Goal: Transaction & Acquisition: Purchase product/service

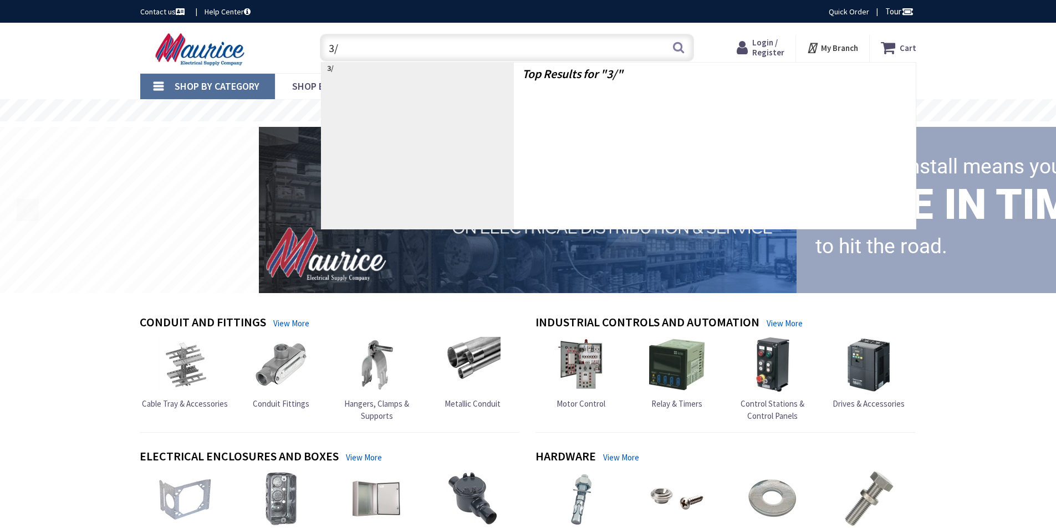
type input "3/0"
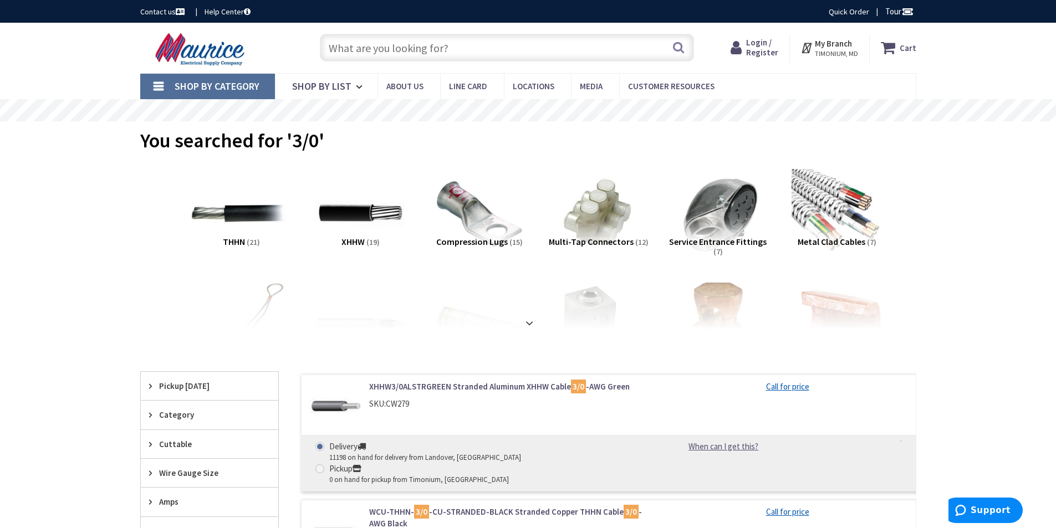
click at [254, 216] on img at bounding box center [241, 214] width 100 height 100
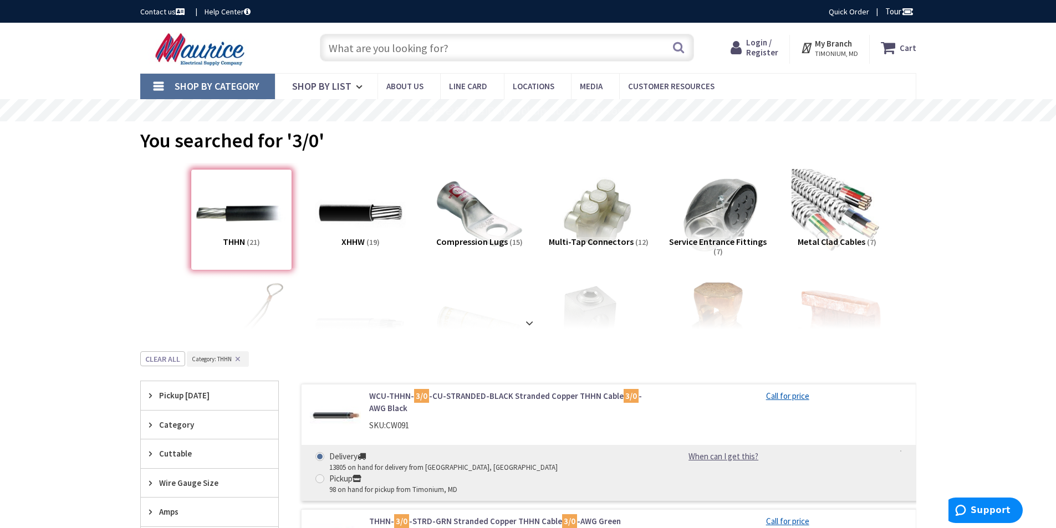
click at [760, 45] on span "Login / Register" at bounding box center [762, 47] width 32 height 21
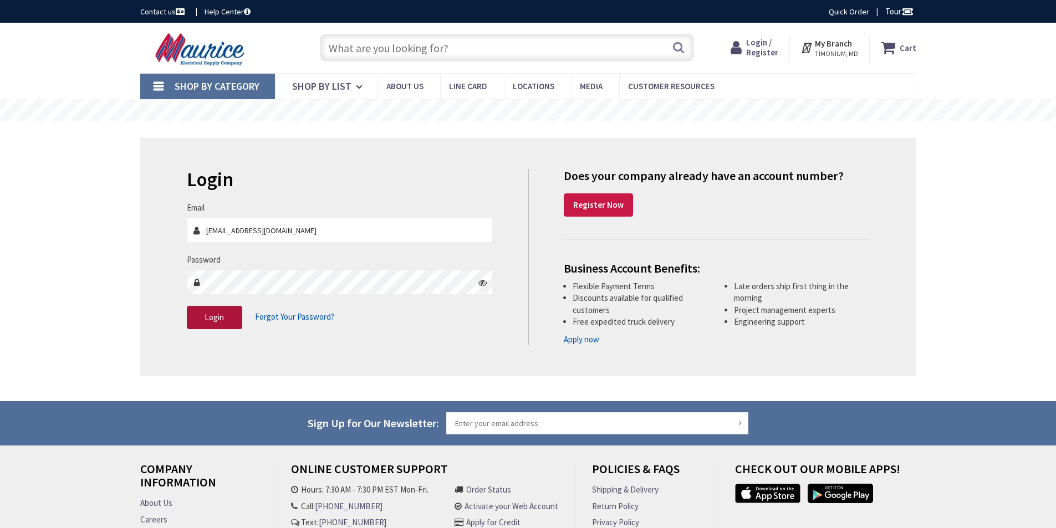
click at [208, 321] on span "Login" at bounding box center [214, 317] width 19 height 11
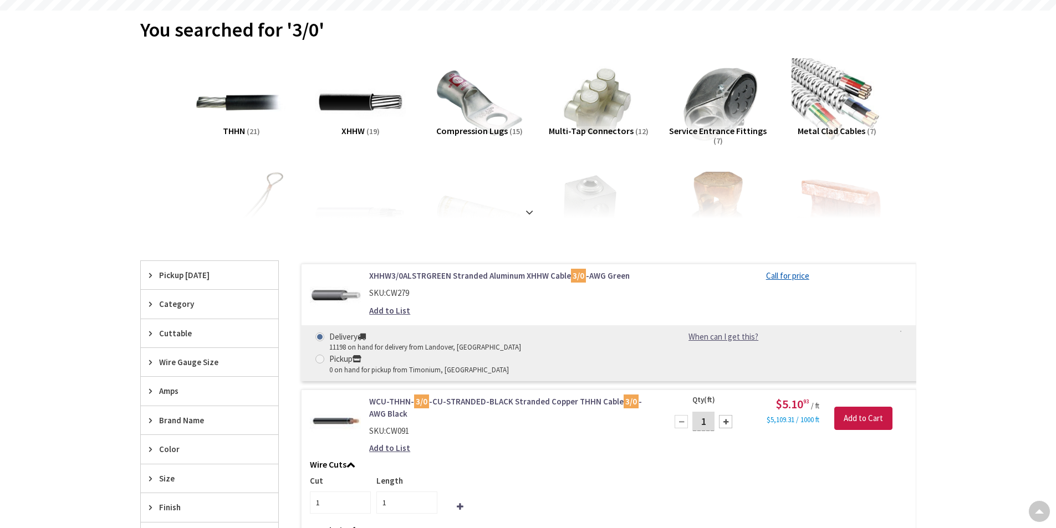
click at [237, 129] on span "THHN" at bounding box center [234, 130] width 22 height 11
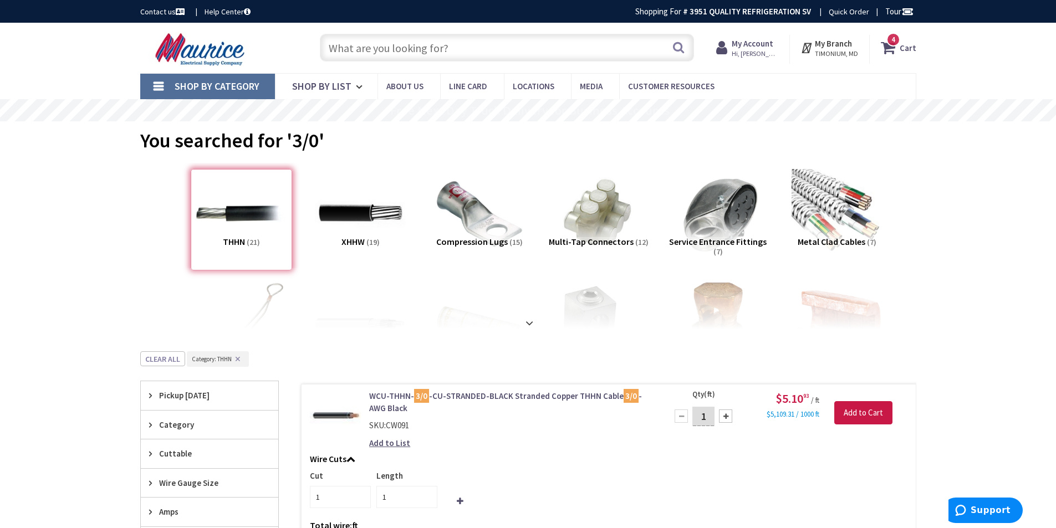
click at [492, 50] on input "text" at bounding box center [507, 48] width 374 height 28
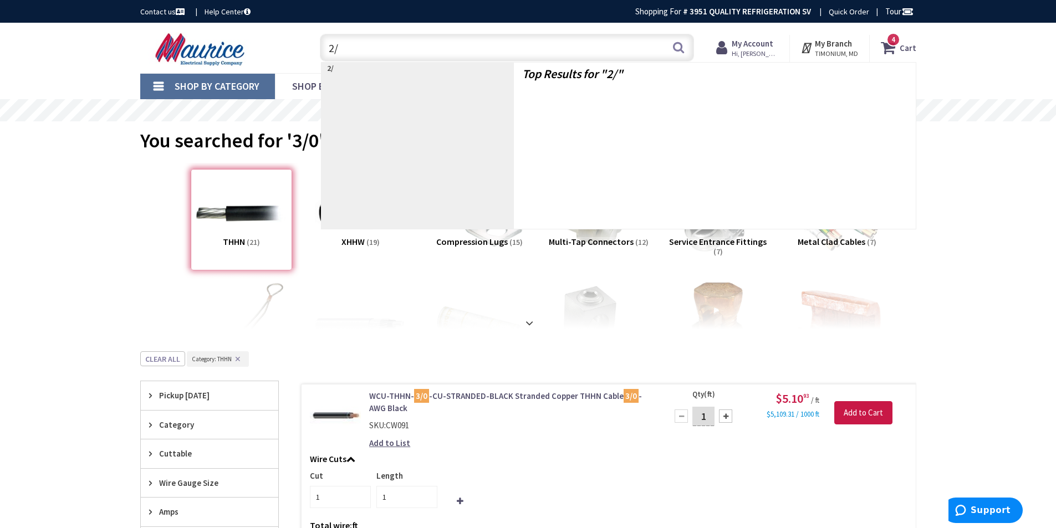
type input "2/0"
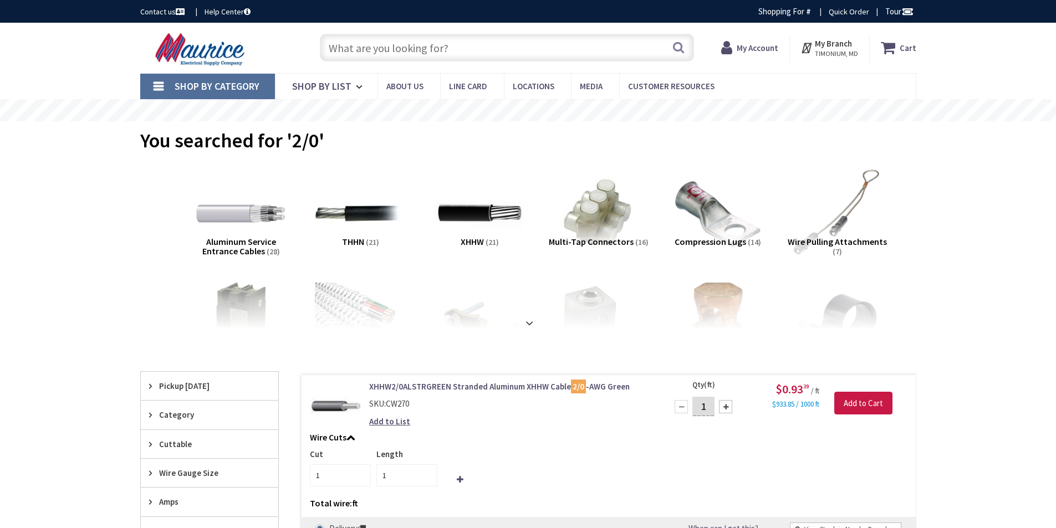
click at [361, 243] on span "THHN" at bounding box center [353, 241] width 22 height 11
